Goal: Task Accomplishment & Management: Manage account settings

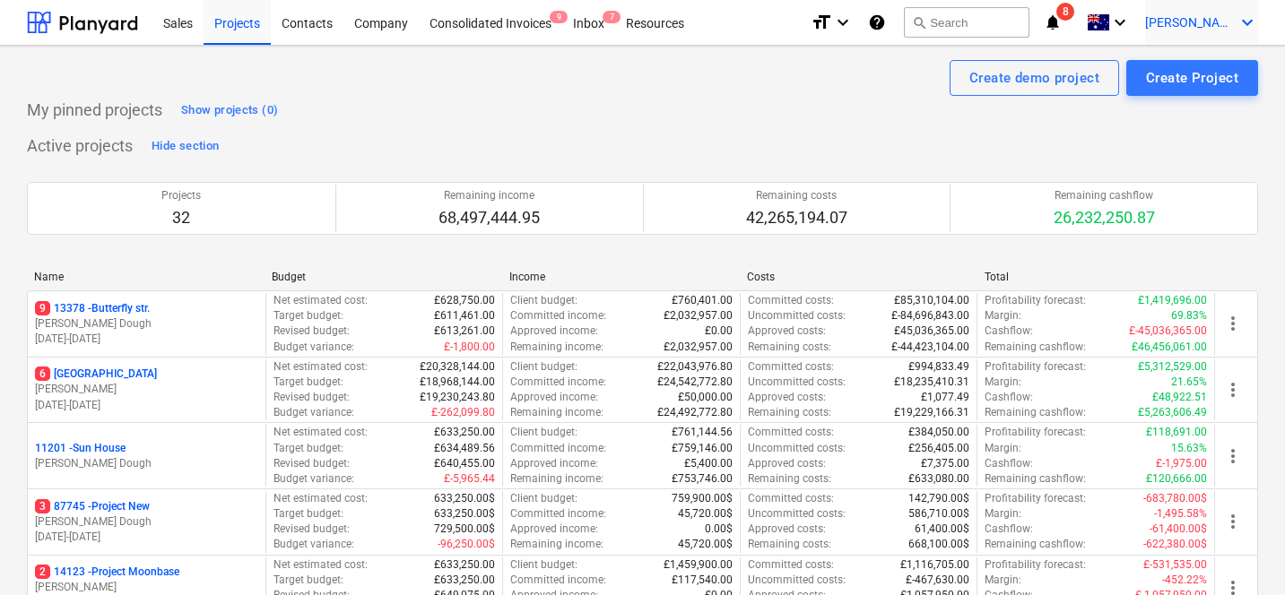
click at [1221, 5] on div "[PERSON_NAME] keyboard_arrow_down" at bounding box center [1201, 22] width 113 height 45
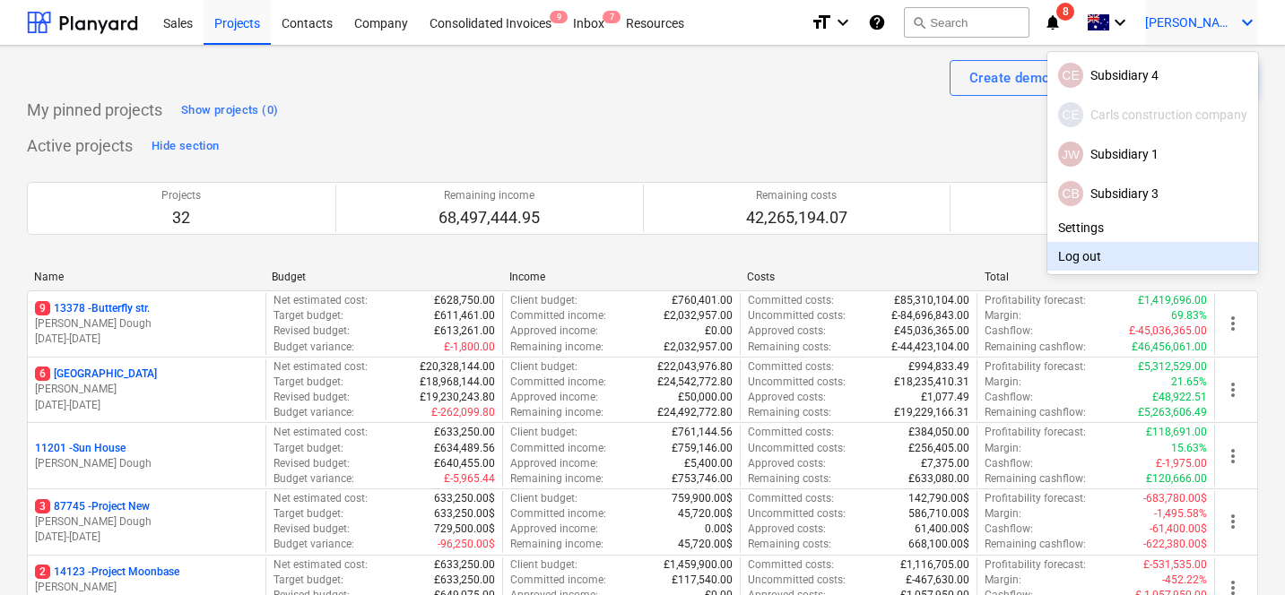
click at [1096, 250] on div "Log out" at bounding box center [1152, 256] width 211 height 29
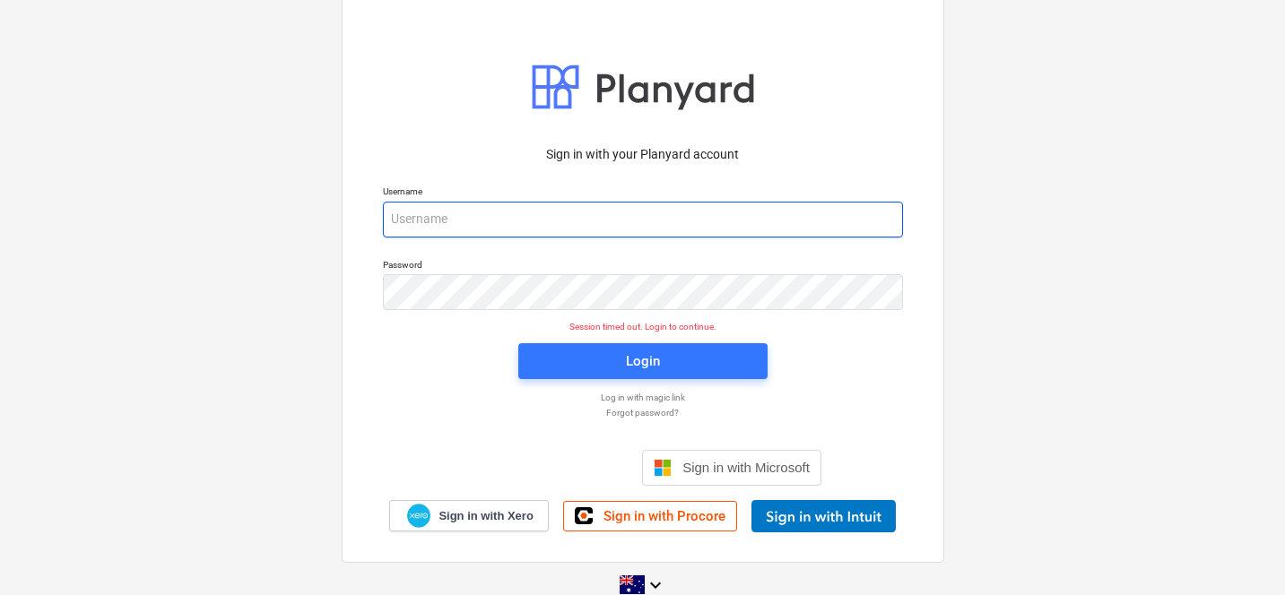
click at [470, 225] on input "email" at bounding box center [643, 220] width 520 height 36
type input "[PERSON_NAME][EMAIL_ADDRESS][DOMAIN_NAME]"
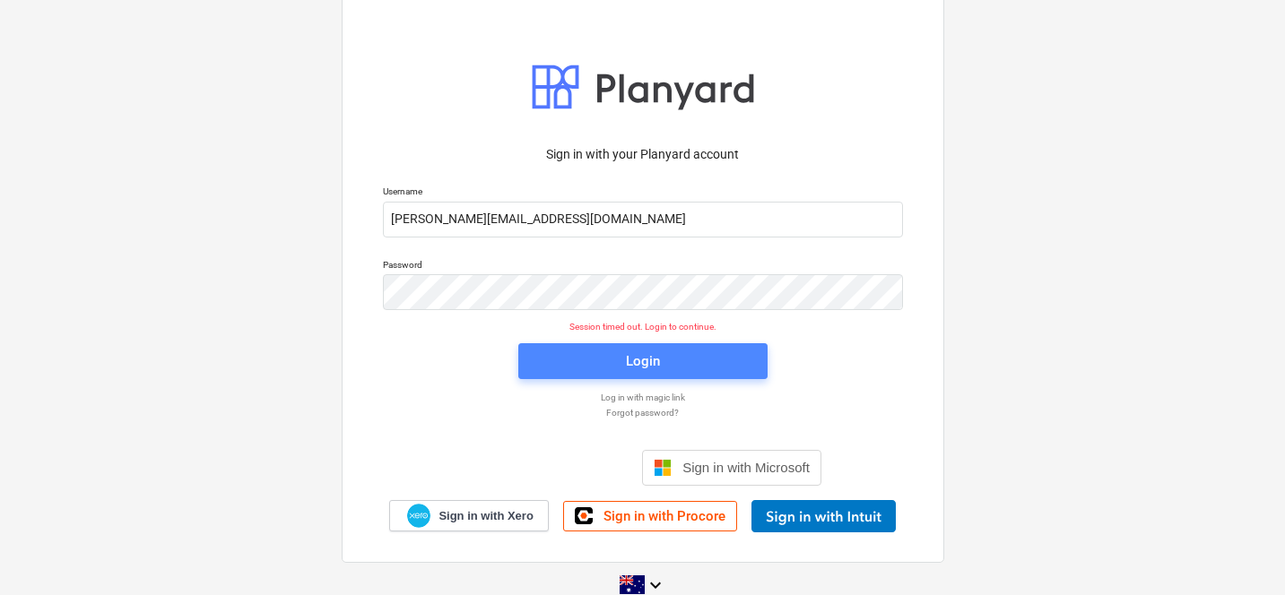
click at [585, 355] on span "Login" at bounding box center [643, 361] width 206 height 23
